Goal: Information Seeking & Learning: Compare options

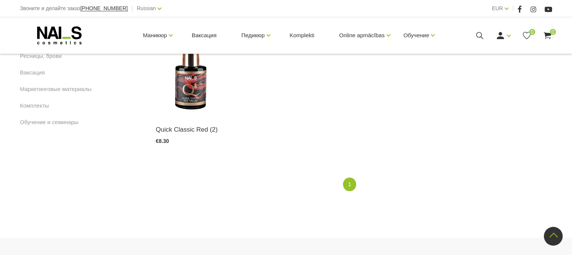
scroll to position [488, 0]
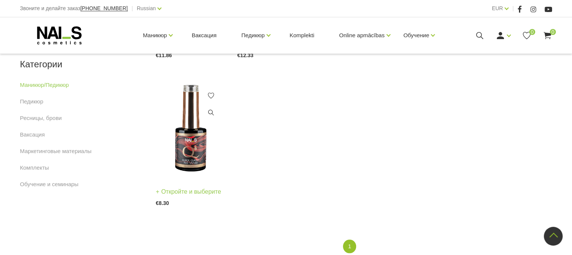
click at [187, 165] on img at bounding box center [191, 128] width 70 height 97
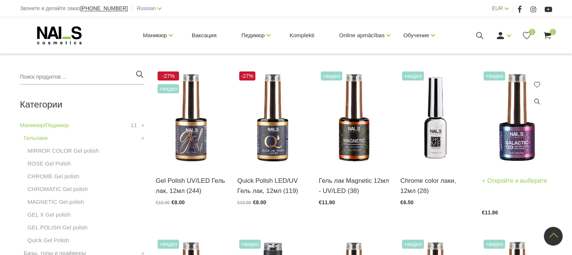
scroll to position [150, 0]
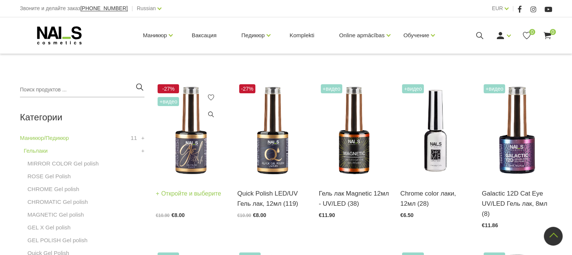
click at [196, 158] on img at bounding box center [191, 130] width 70 height 97
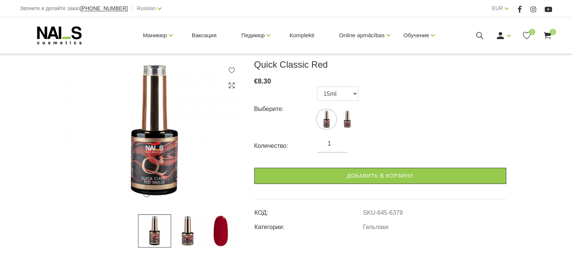
scroll to position [113, 0]
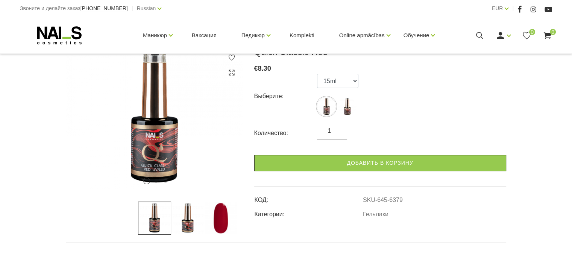
click at [218, 224] on img at bounding box center [220, 217] width 33 height 33
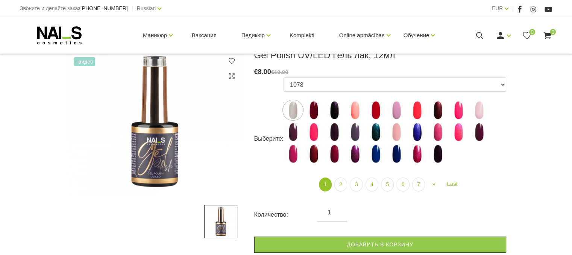
scroll to position [150, 0]
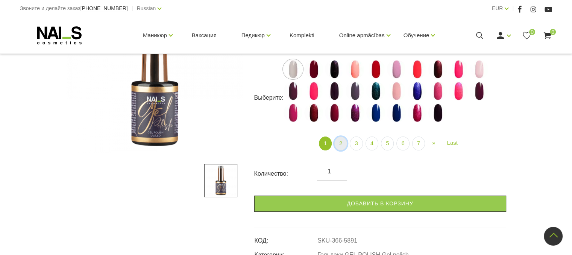
click at [339, 142] on link "2" at bounding box center [340, 143] width 13 height 14
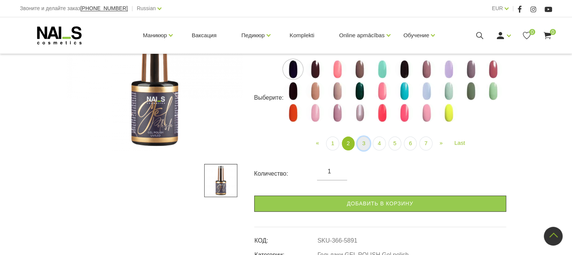
click at [361, 145] on link "3" at bounding box center [363, 143] width 13 height 14
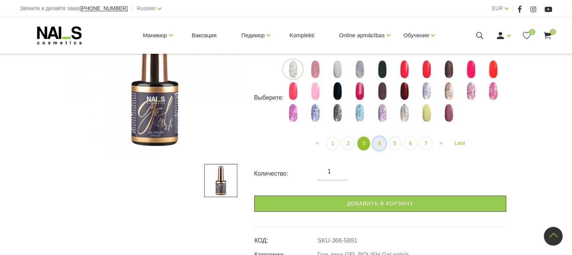
click at [377, 145] on link "4" at bounding box center [378, 143] width 13 height 14
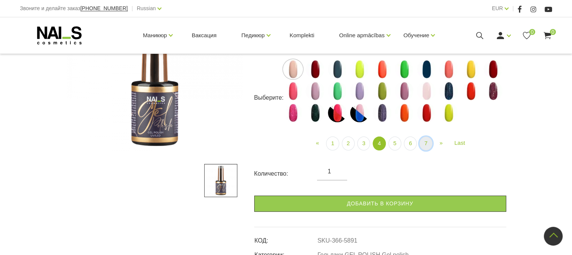
click at [425, 144] on link "7" at bounding box center [425, 143] width 13 height 14
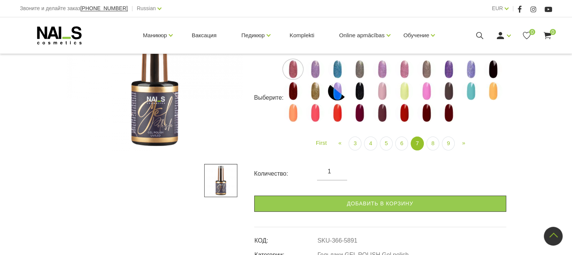
click at [428, 114] on img at bounding box center [426, 112] width 19 height 19
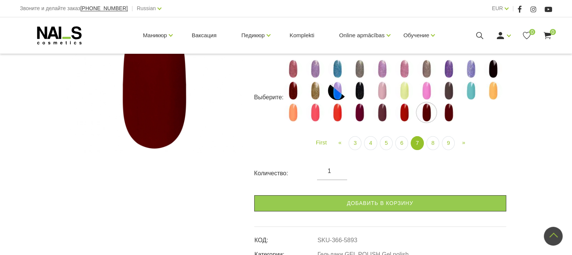
scroll to position [113, 0]
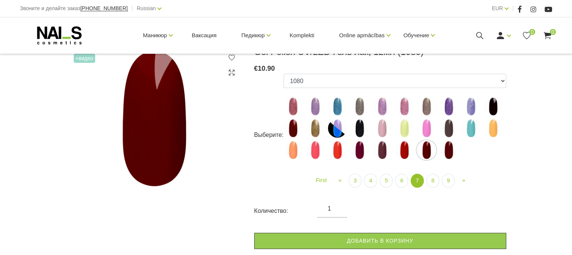
click at [446, 148] on img at bounding box center [448, 150] width 19 height 19
click at [360, 152] on img at bounding box center [359, 150] width 19 height 19
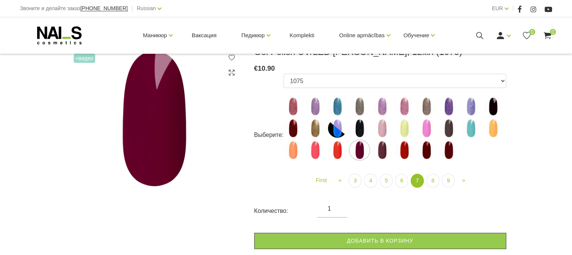
click at [380, 152] on img at bounding box center [381, 150] width 19 height 19
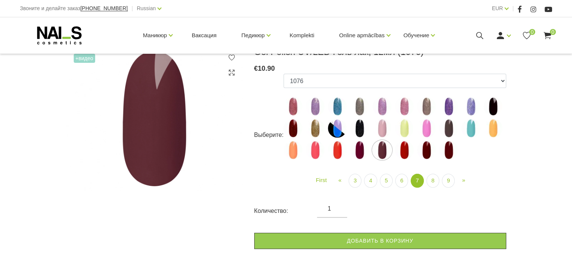
click at [291, 127] on img at bounding box center [292, 128] width 19 height 19
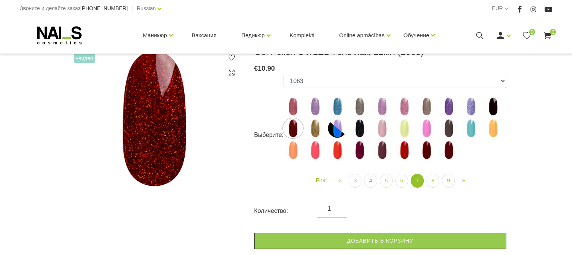
click at [449, 146] on img at bounding box center [448, 150] width 19 height 19
select select "5896"
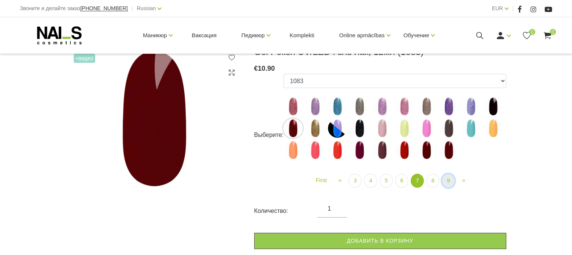
click at [447, 179] on link "9" at bounding box center [448, 181] width 13 height 14
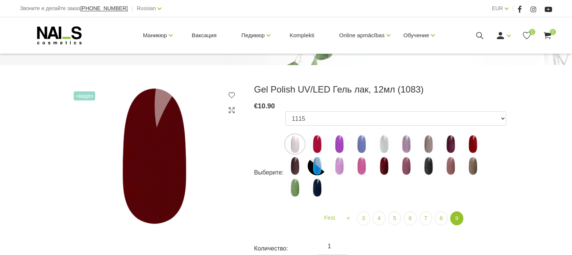
scroll to position [150, 0]
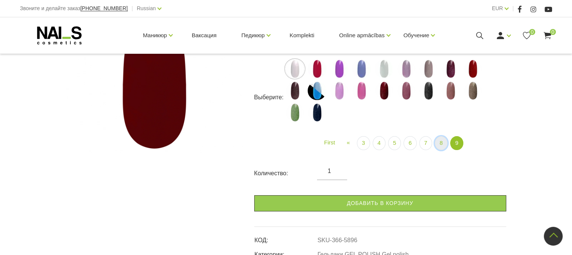
click at [438, 142] on link "8" at bounding box center [440, 143] width 13 height 14
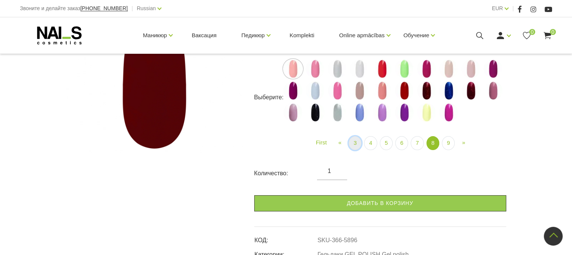
click at [353, 144] on link "3" at bounding box center [354, 143] width 13 height 14
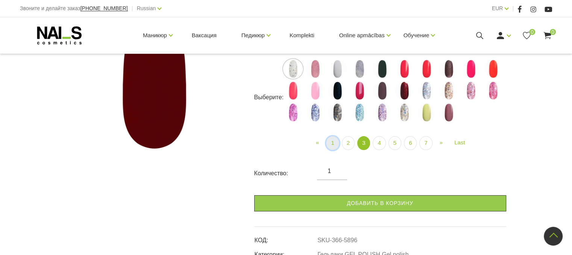
click at [335, 141] on link "1" at bounding box center [332, 143] width 13 height 14
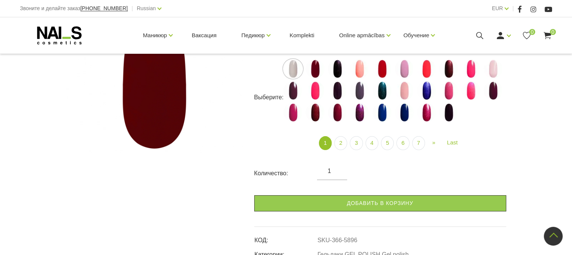
click at [293, 93] on img at bounding box center [292, 90] width 19 height 19
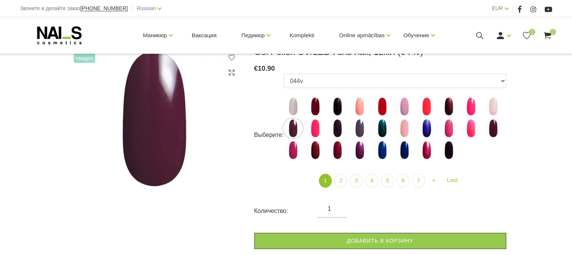
scroll to position [75, 0]
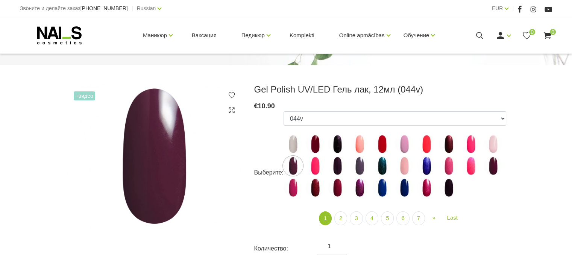
click at [174, 158] on img at bounding box center [154, 156] width 177 height 144
click at [83, 97] on span "+Видео" at bounding box center [84, 95] width 21 height 9
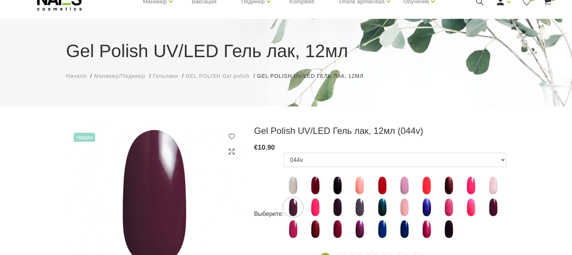
scroll to position [109, 0]
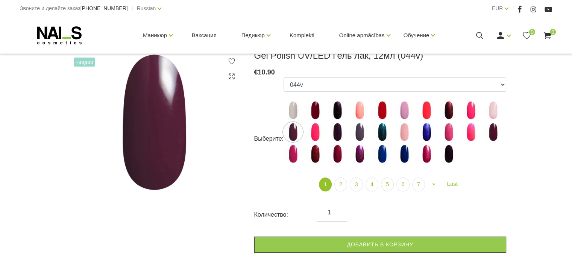
click at [491, 133] on img at bounding box center [492, 131] width 19 height 19
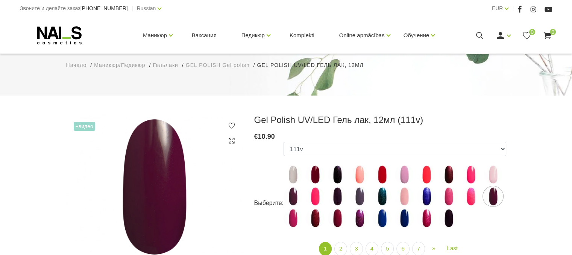
scroll to position [75, 0]
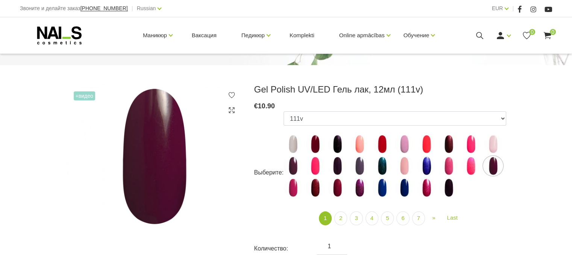
click at [446, 147] on img at bounding box center [448, 144] width 19 height 19
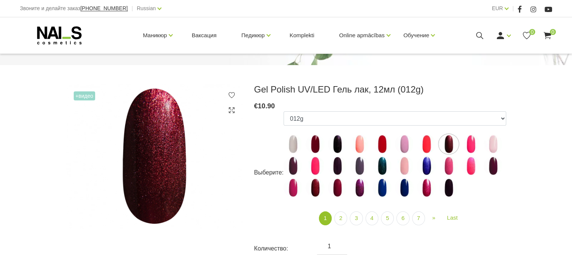
click at [379, 146] on img at bounding box center [381, 144] width 19 height 19
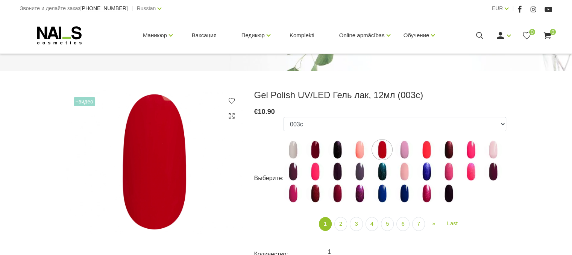
scroll to position [113, 0]
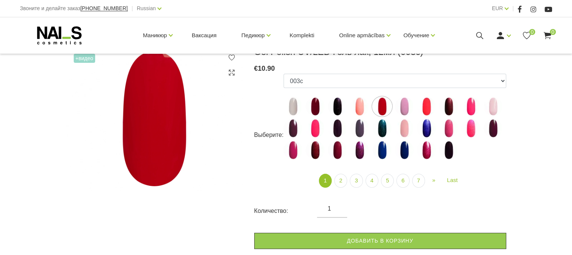
click at [339, 151] on img at bounding box center [337, 150] width 19 height 19
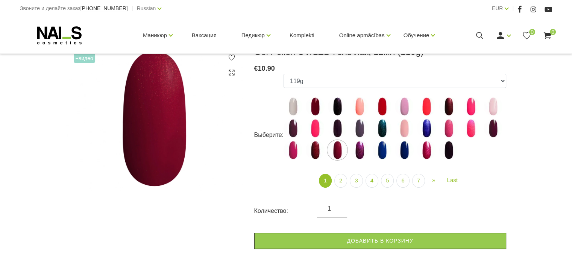
click at [290, 153] on img at bounding box center [292, 150] width 19 height 19
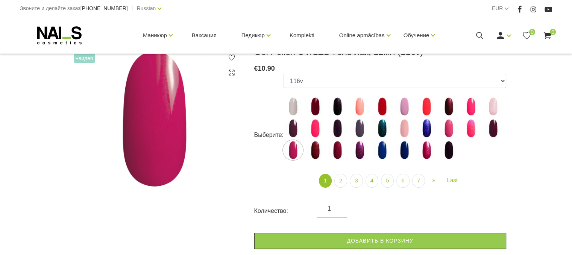
click at [360, 153] on img at bounding box center [359, 150] width 19 height 19
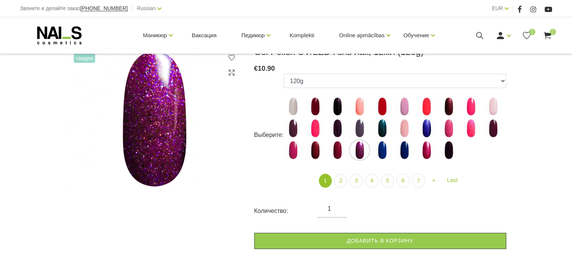
click at [405, 152] on img at bounding box center [404, 150] width 19 height 19
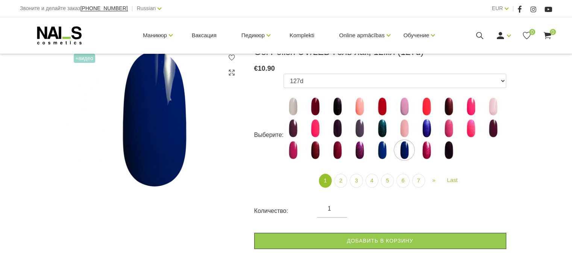
click at [451, 154] on img at bounding box center [448, 150] width 19 height 19
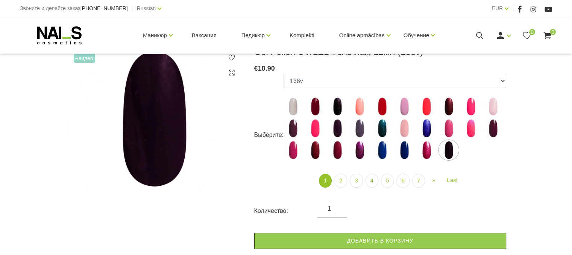
click at [491, 128] on img at bounding box center [492, 128] width 19 height 19
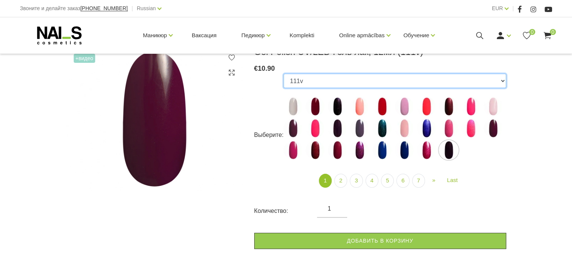
click at [503, 82] on select "1078 1081 001g 001n 003c 008b 011n 012g 016n 020b 044v 065v 068p 069v 083g 085p…" at bounding box center [394, 81] width 222 height 14
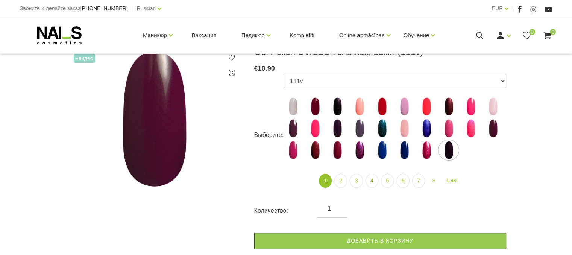
click at [450, 147] on img at bounding box center [448, 150] width 19 height 19
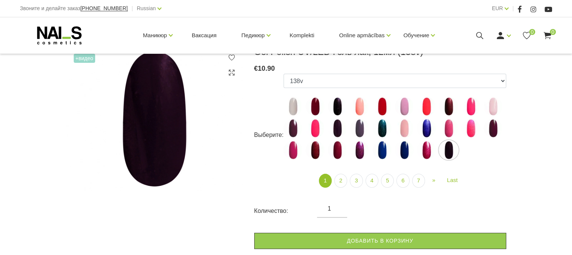
click at [498, 129] on img at bounding box center [492, 128] width 19 height 19
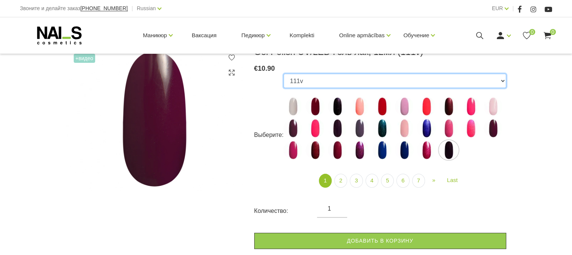
click at [502, 80] on select "1078 1081 001g 001n 003c 008b 011n 012g 016n 020b 044v 065v 068p 069v 083g 085p…" at bounding box center [394, 81] width 222 height 14
select select "5223"
click at [283, 74] on select "1078 1081 001g 001n 003c 008b 011n 012g 016n 020b 044v 065v 068p 069v 083g 085p…" at bounding box center [394, 81] width 222 height 14
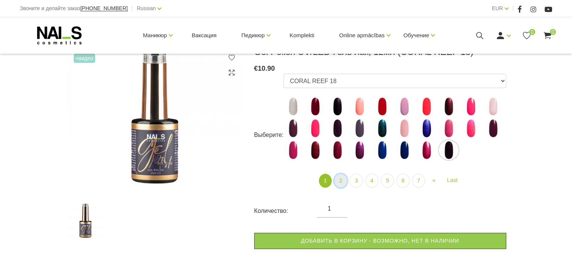
click at [340, 178] on link "2" at bounding box center [340, 181] width 13 height 14
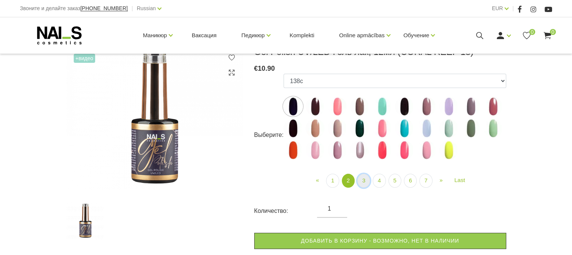
click at [367, 180] on link "3" at bounding box center [363, 181] width 13 height 14
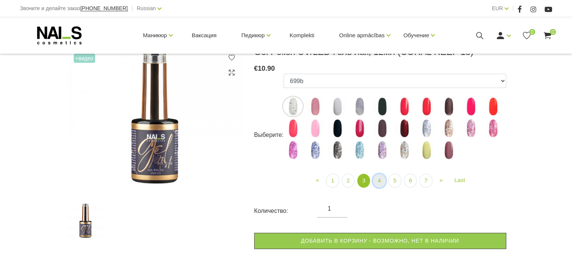
click at [379, 179] on link "4" at bounding box center [378, 181] width 13 height 14
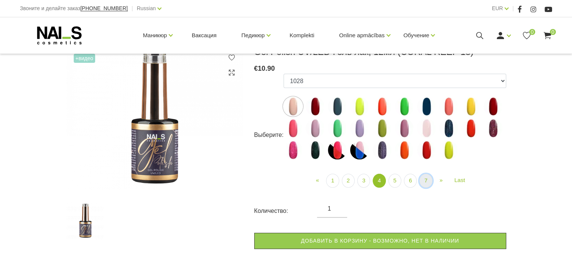
click at [425, 181] on link "7" at bounding box center [425, 181] width 13 height 14
